Goal: Find specific page/section: Find specific page/section

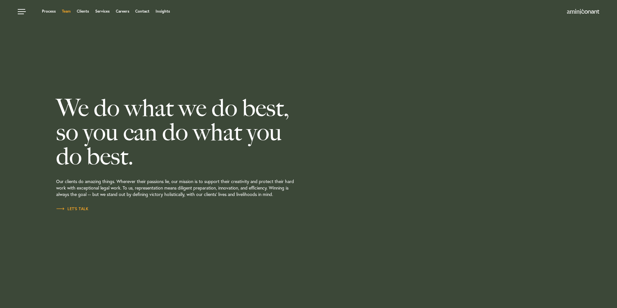
click at [66, 11] on link "Team" at bounding box center [66, 11] width 9 height 4
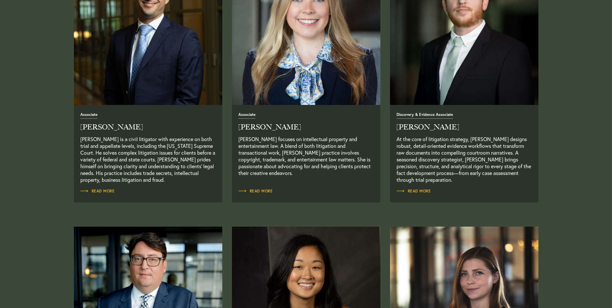
scroll to position [871, 0]
